Goal: Transaction & Acquisition: Purchase product/service

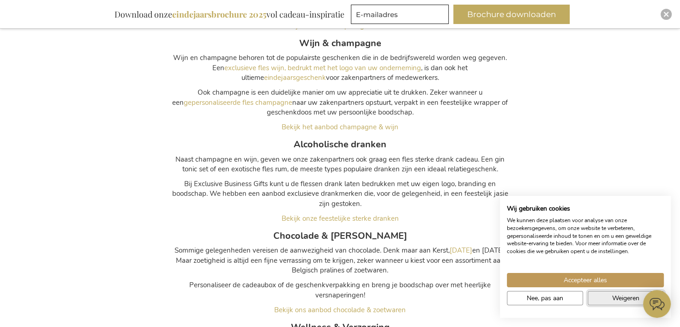
click at [615, 297] on span "Weigeren" at bounding box center [625, 298] width 27 height 10
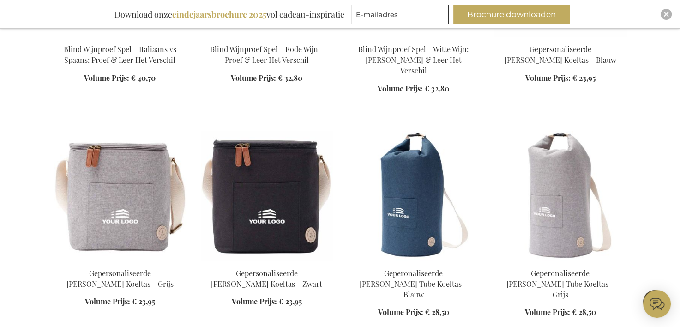
scroll to position [29146, 0]
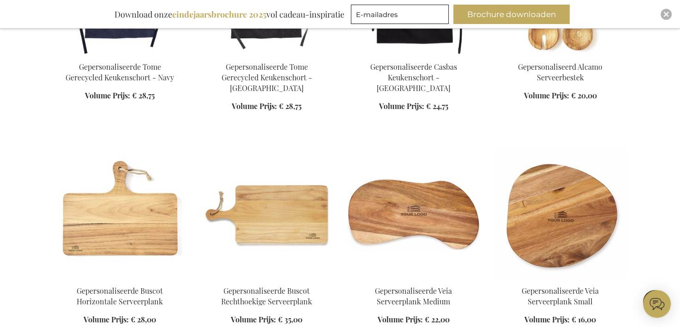
scroll to position [29053, 0]
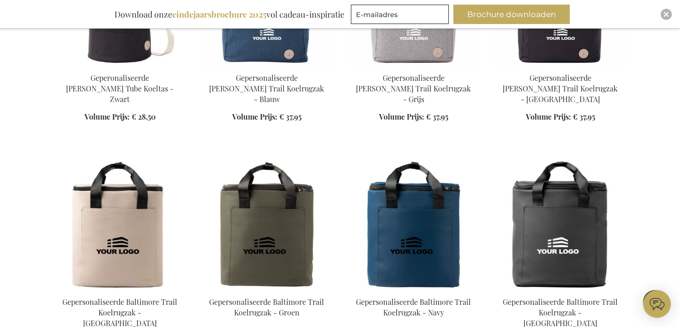
scroll to position [28453, 0]
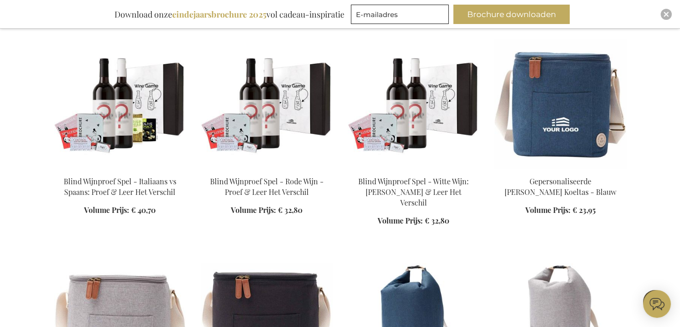
scroll to position [27808, 0]
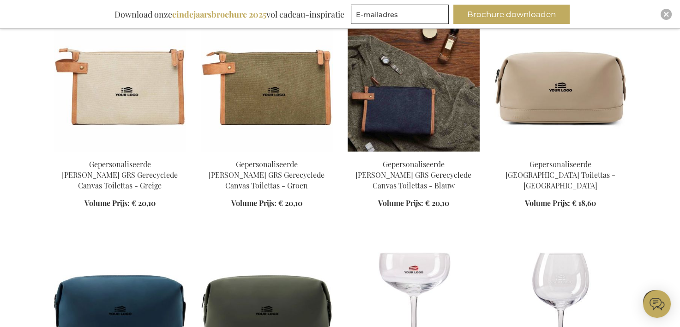
scroll to position [24347, 0]
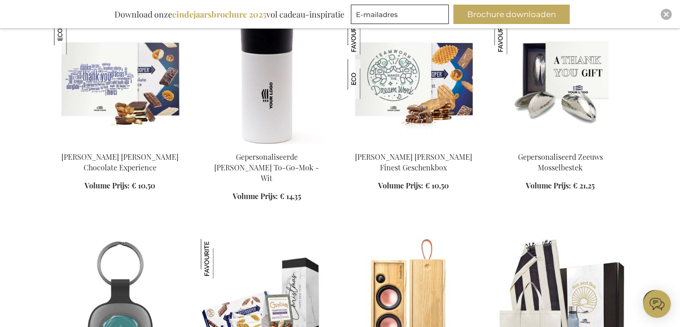
scroll to position [600, 0]
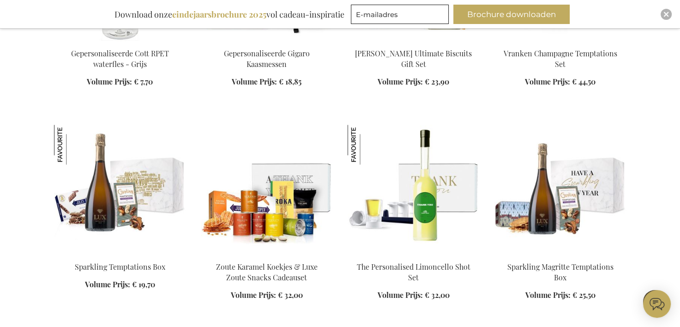
scroll to position [1154, 0]
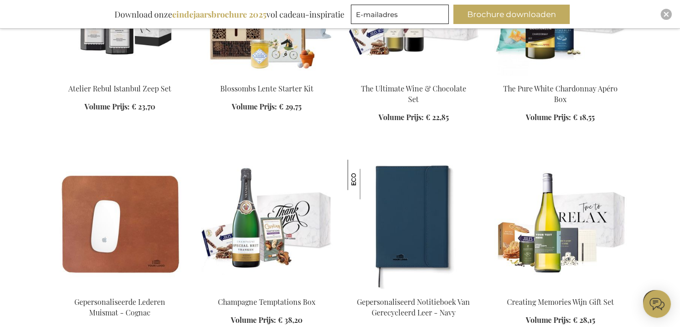
scroll to position [1846, 0]
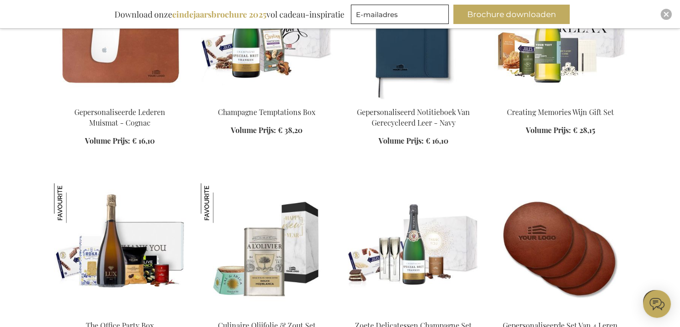
scroll to position [2031, 0]
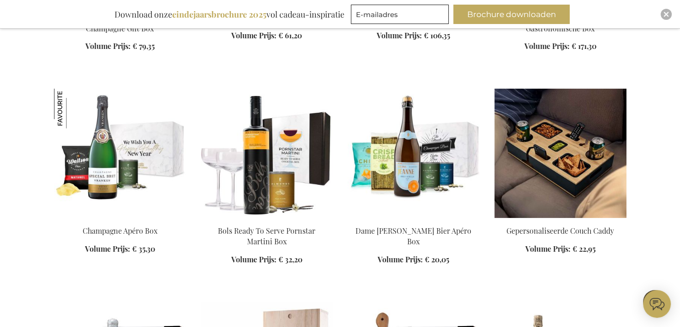
scroll to position [3092, 0]
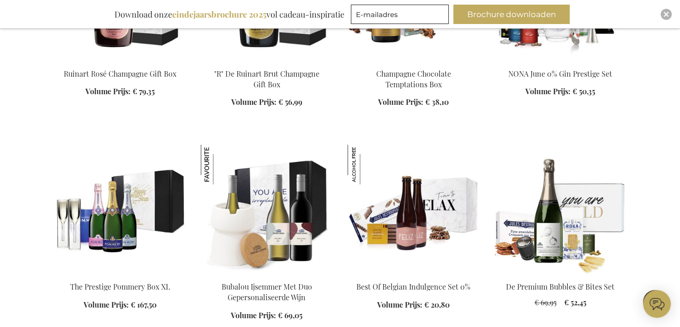
scroll to position [3968, 0]
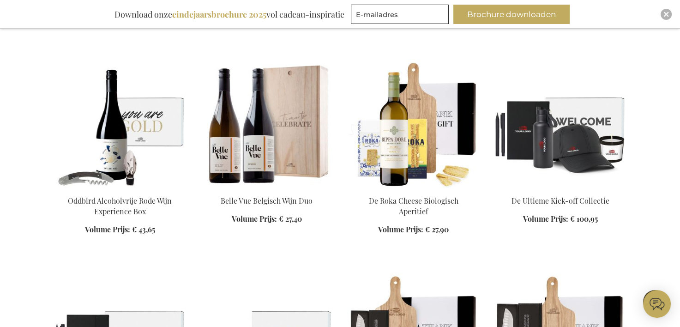
scroll to position [4384, 0]
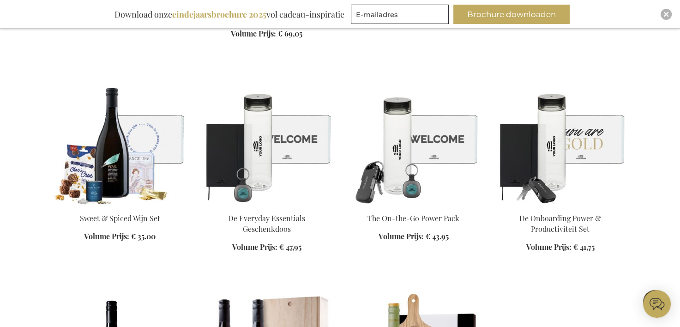
click at [556, 213] on div "In Winkelwagen" at bounding box center [560, 237] width 132 height 49
click at [568, 103] on img at bounding box center [560, 140] width 132 height 129
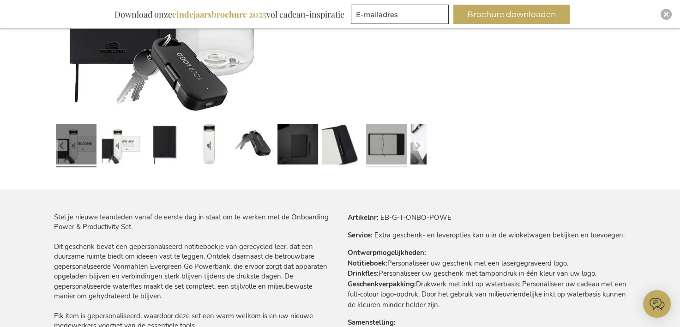
scroll to position [443, 0]
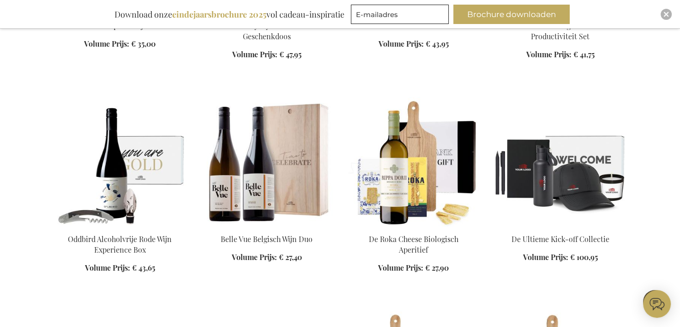
scroll to position [843, 0]
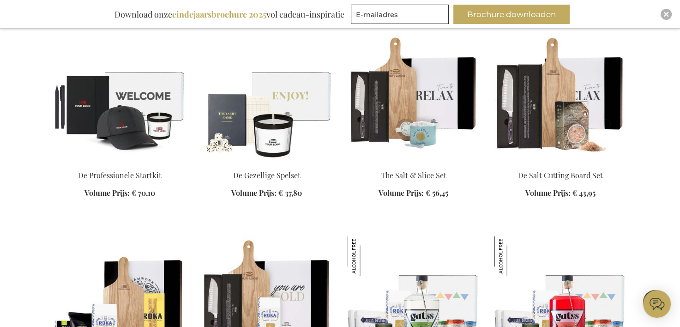
scroll to position [1074, 0]
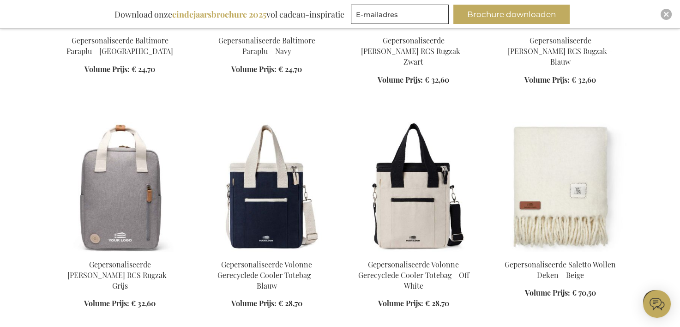
scroll to position [2320, 0]
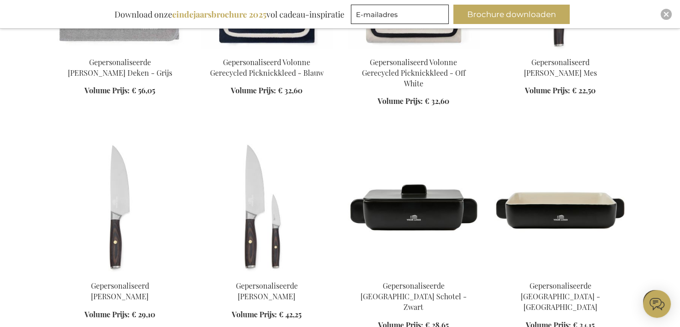
scroll to position [2920, 0]
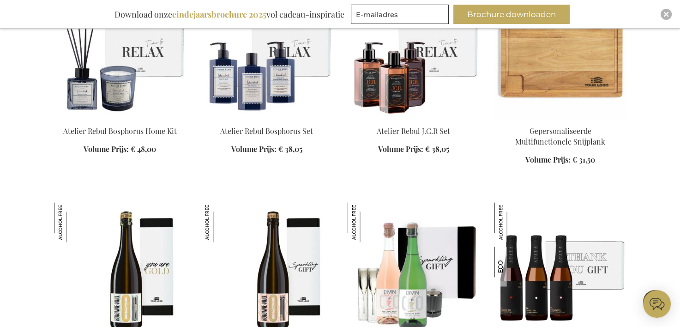
scroll to position [4581, 0]
